Goal: Navigation & Orientation: Find specific page/section

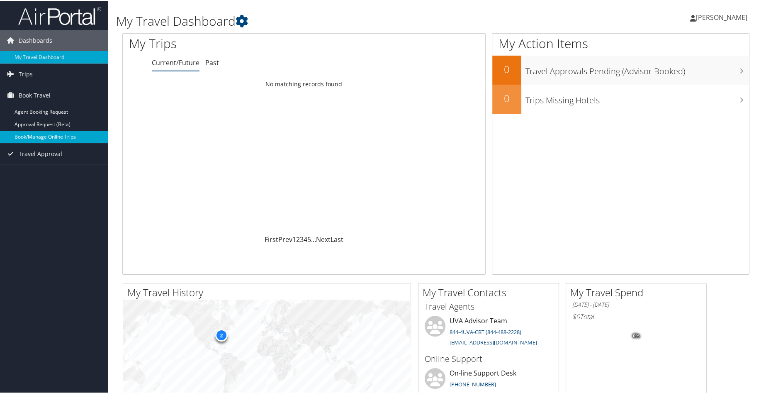
click at [36, 135] on link "Book/Manage Online Trips" at bounding box center [54, 136] width 108 height 12
click at [199, 121] on div "Loading... No matching records found" at bounding box center [304, 155] width 362 height 158
click at [38, 131] on link "Book/Manage Online Trips" at bounding box center [54, 136] width 108 height 12
